Goal: Task Accomplishment & Management: Use online tool/utility

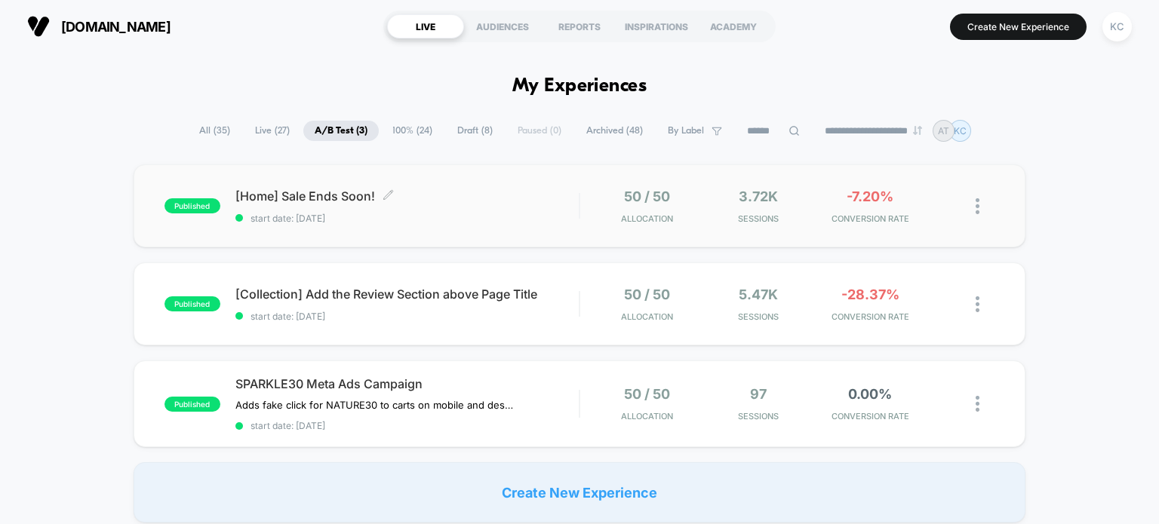
click at [299, 194] on span "[Home] Sale Ends Soon! Click to edit experience details" at bounding box center [407, 196] width 344 height 15
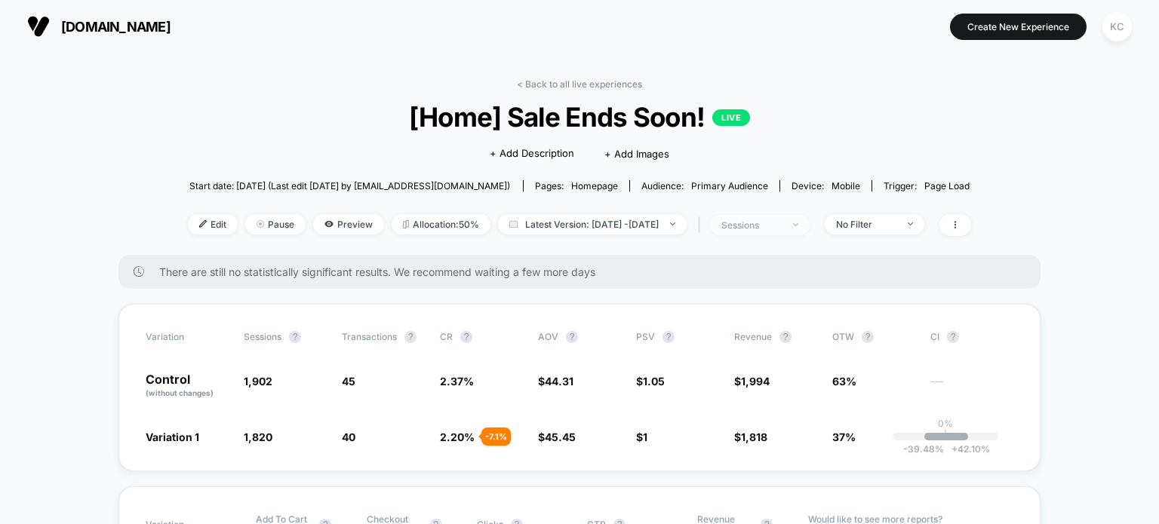
click at [809, 227] on span "sessions" at bounding box center [760, 225] width 100 height 20
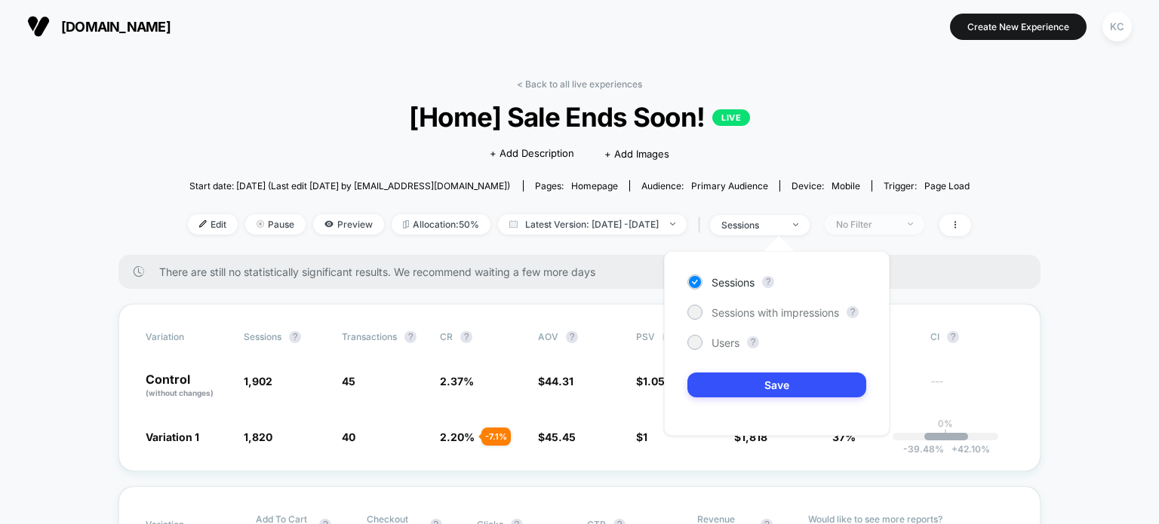
click at [924, 220] on span "No Filter" at bounding box center [874, 224] width 100 height 20
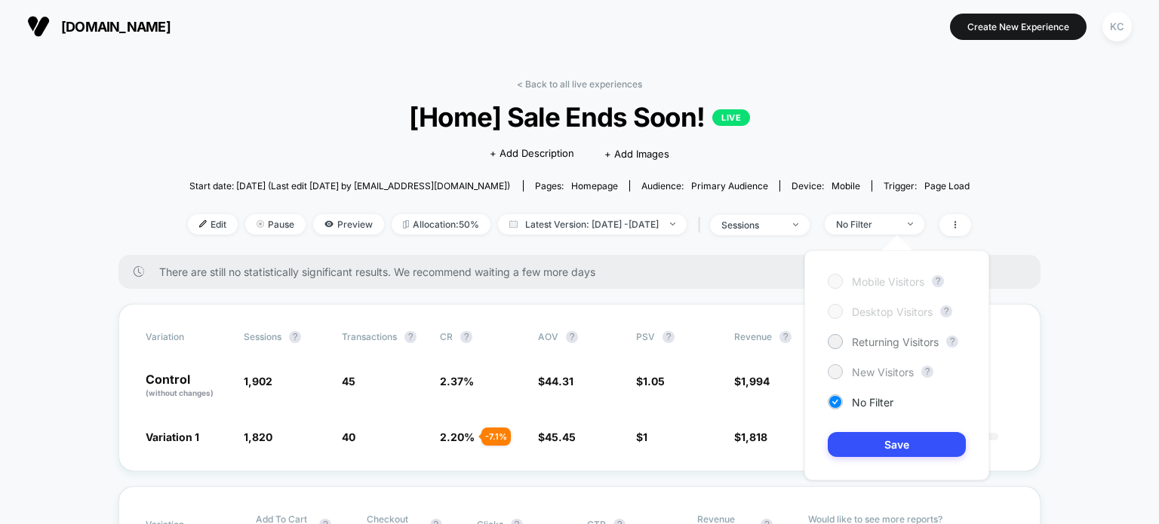
click at [908, 370] on span "New Visitors" at bounding box center [883, 372] width 62 height 13
click at [938, 438] on button "Save" at bounding box center [896, 444] width 138 height 25
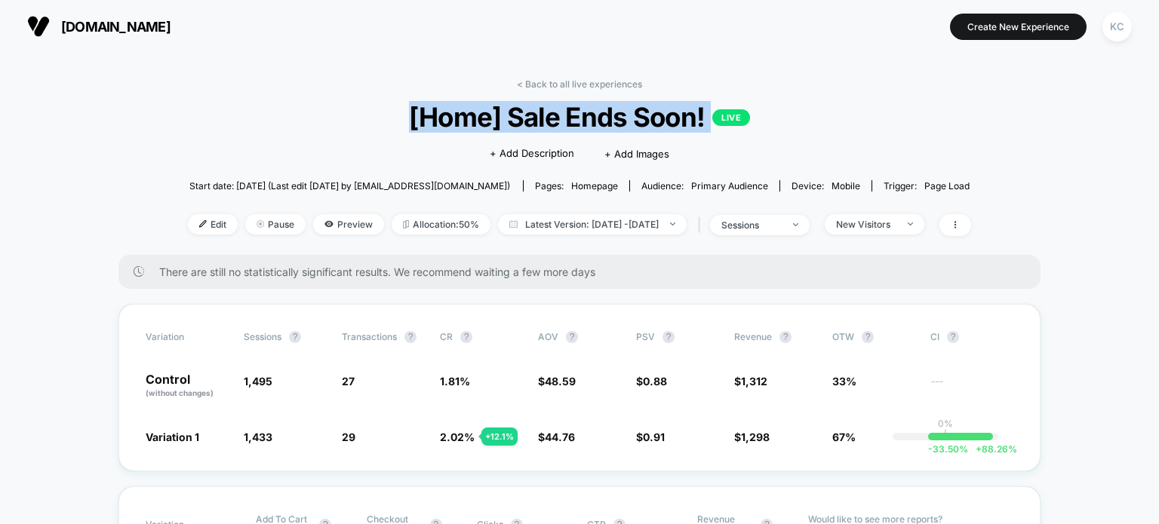
drag, startPoint x: 411, startPoint y: 131, endPoint x: 807, endPoint y: 120, distance: 396.2
click at [800, 120] on span "[Home] Sale Ends Soon! LIVE" at bounding box center [579, 117] width 704 height 32
click at [827, 112] on span "[Home] Sale Ends Soon! LIVE" at bounding box center [579, 117] width 704 height 32
click at [507, 110] on span "[Home] Sale Ends Soon! LIVE" at bounding box center [579, 117] width 704 height 32
drag, startPoint x: 410, startPoint y: 120, endPoint x: 761, endPoint y: 97, distance: 352.3
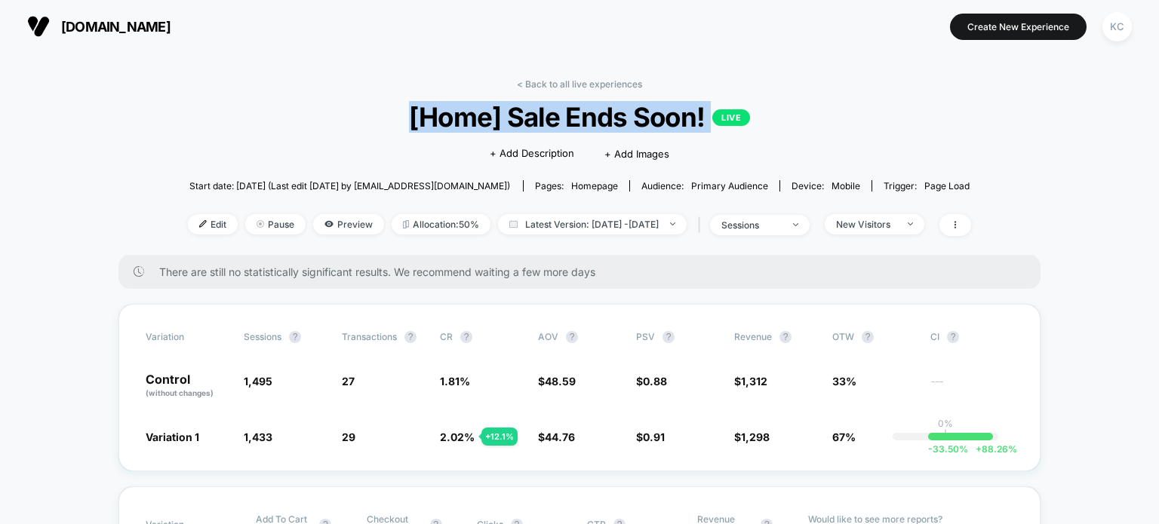
click at [717, 103] on span "[Home] Sale Ends Soon! LIVE" at bounding box center [579, 117] width 704 height 32
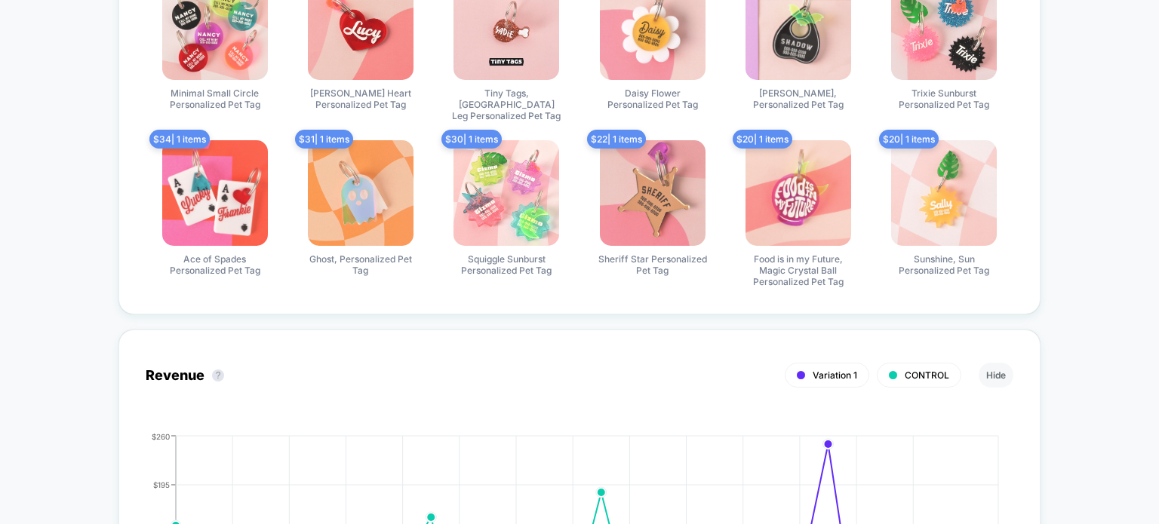
scroll to position [3212, 0]
